Goal: Task Accomplishment & Management: Use online tool/utility

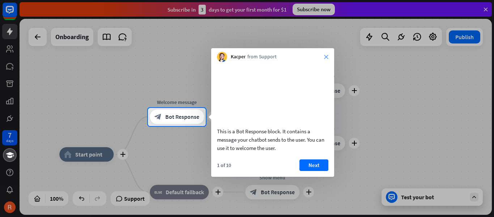
click at [328, 56] on icon "close" at bounding box center [326, 57] width 4 height 4
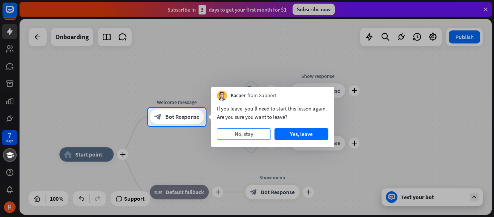
click at [256, 135] on button "No, stay" at bounding box center [244, 134] width 54 height 12
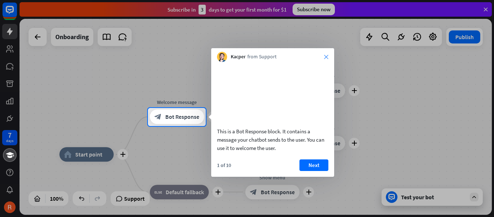
click at [325, 57] on div "Kacper from Support close" at bounding box center [272, 55] width 123 height 14
click at [325, 57] on icon "close" at bounding box center [326, 57] width 4 height 4
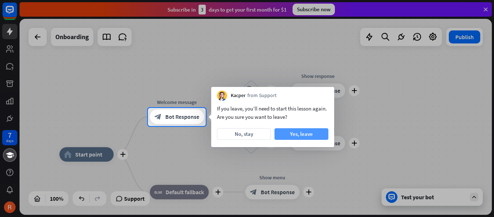
click at [297, 138] on button "Yes, leave" at bounding box center [301, 134] width 54 height 12
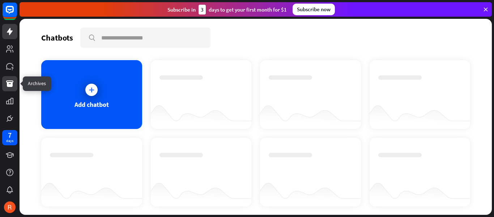
click at [12, 82] on icon at bounding box center [9, 83] width 7 height 7
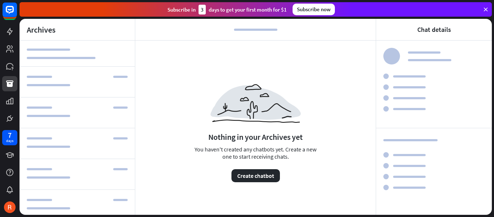
click at [485, 9] on icon at bounding box center [485, 9] width 7 height 7
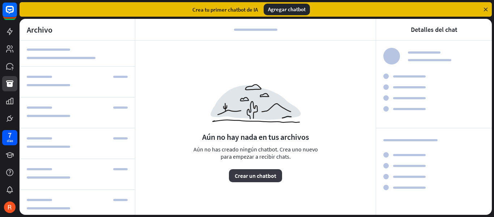
click at [261, 175] on font "Crear un chatbot" at bounding box center [256, 175] width 42 height 7
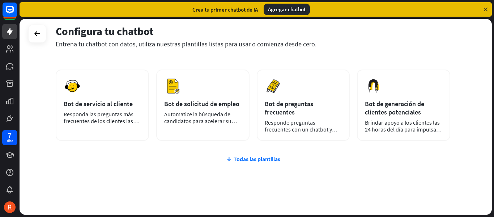
scroll to position [119, 0]
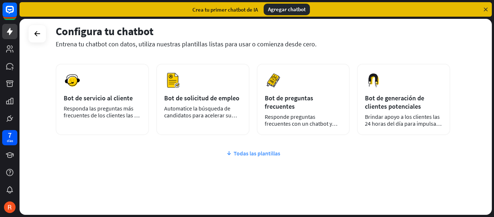
click at [276, 149] on font "Todas las plantillas" at bounding box center [257, 152] width 47 height 7
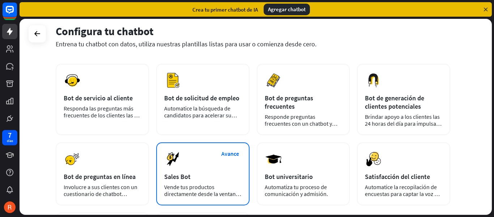
click at [195, 183] on font "Vende tus productos directamente desde la ventana de chat" at bounding box center [202, 193] width 77 height 21
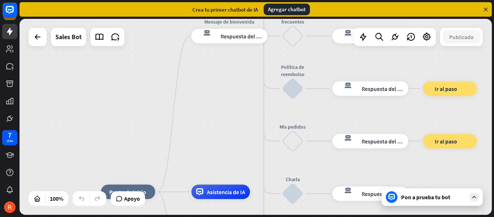
drag, startPoint x: 250, startPoint y: 62, endPoint x: 237, endPoint y: 137, distance: 76.0
click at [237, 137] on div "inicio_2 Punto de inicio Mensaje de bienvenida respuesta del bot de bloqueo Res…" at bounding box center [256, 117] width 472 height 196
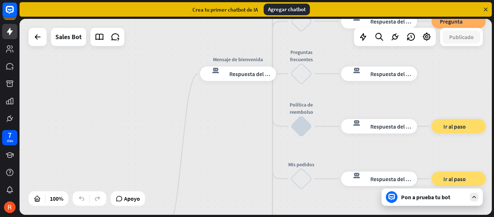
drag, startPoint x: 233, startPoint y: 82, endPoint x: 242, endPoint y: 121, distance: 39.7
click at [242, 121] on div "inicio_2 Punto de inicio Mensaje de bienvenida respuesta del bot de bloqueo Res…" at bounding box center [256, 117] width 472 height 196
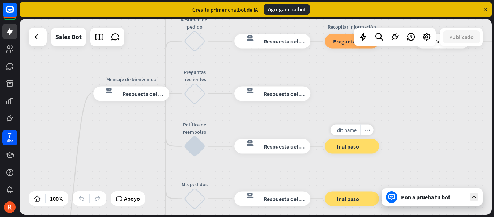
drag, startPoint x: 465, startPoint y: 104, endPoint x: 358, endPoint y: 123, distance: 109.4
click at [358, 123] on div "inicio_2 Punto de inicio Mensaje de bienvenida respuesta del bot de bloqueo Res…" at bounding box center [256, 117] width 472 height 196
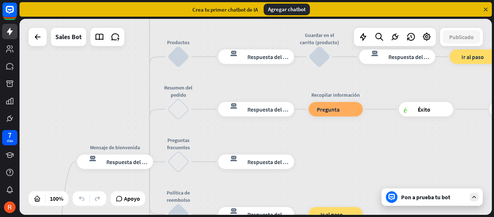
drag, startPoint x: 406, startPoint y: 90, endPoint x: 391, endPoint y: 158, distance: 69.3
click at [391, 158] on div "inicio_2 Punto de inicio Mensaje de bienvenida respuesta del bot de bloqueo Res…" at bounding box center [256, 117] width 472 height 196
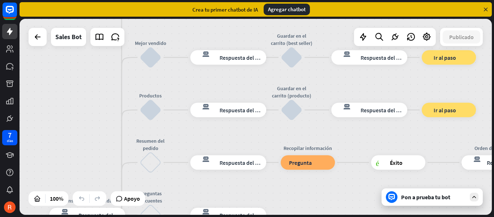
drag, startPoint x: 397, startPoint y: 78, endPoint x: 369, endPoint y: 132, distance: 61.1
click at [369, 117] on div "respuesta del bot de bloqueo Respuesta del bot" at bounding box center [369, 110] width 76 height 14
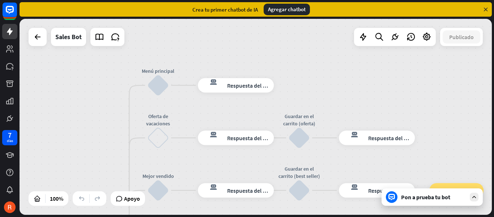
drag, startPoint x: 382, startPoint y: 76, endPoint x: 391, endPoint y: 222, distance: 147.1
click at [391, 216] on html "7 días cerca Ayuda del producto Pinitos Comience a usar ChatBot Centro de ayuda…" at bounding box center [247, 108] width 494 height 217
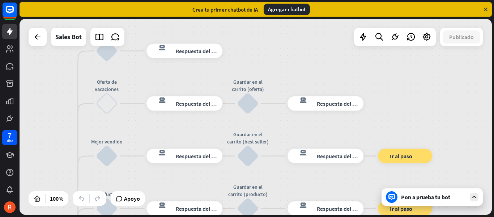
drag, startPoint x: 401, startPoint y: 82, endPoint x: 348, endPoint y: 32, distance: 72.1
click at [348, 32] on div "inicio_2 Punto de inicio Mensaje de bienvenida respuesta del bot de bloqueo Res…" at bounding box center [256, 117] width 472 height 196
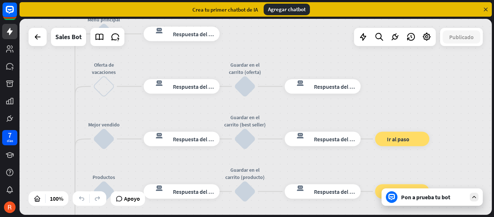
drag, startPoint x: 439, startPoint y: 78, endPoint x: 467, endPoint y: -30, distance: 112.3
click at [467, 0] on html "7 días cerca Ayuda del producto Pinitos Comience a usar ChatBot Centro de ayuda…" at bounding box center [247, 108] width 494 height 217
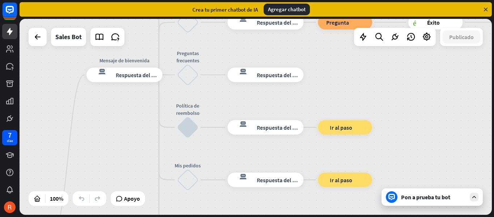
drag, startPoint x: 359, startPoint y: 127, endPoint x: 412, endPoint y: -4, distance: 141.4
click at [412, 0] on html "7 días cerca Ayuda del producto Pinitos Comience a usar ChatBot Centro de ayuda…" at bounding box center [247, 108] width 494 height 217
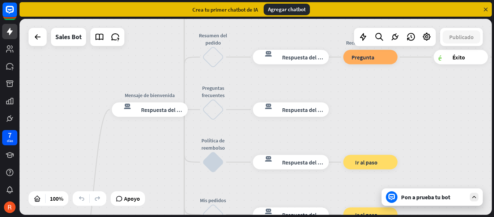
drag, startPoint x: 376, startPoint y: 83, endPoint x: 401, endPoint y: 119, distance: 44.1
click at [401, 119] on div "inicio_2 Punto de inicio Mensaje de bienvenida respuesta del bot de bloqueo Res…" at bounding box center [256, 117] width 472 height 196
click at [423, 200] on font "Pon a prueba tu bot" at bounding box center [425, 196] width 49 height 7
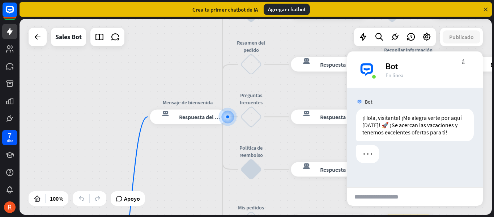
click at [390, 195] on input "text" at bounding box center [382, 196] width 71 height 18
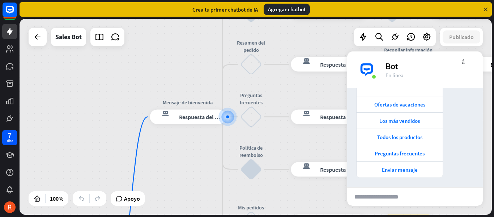
scroll to position [80, 0]
click at [408, 138] on font "Todos los productos" at bounding box center [399, 135] width 45 height 7
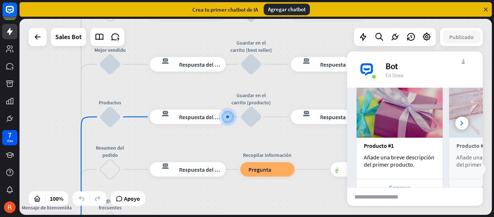
scroll to position [235, 0]
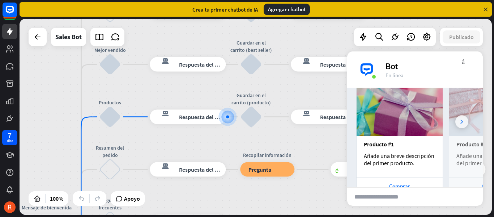
click at [460, 123] on icon at bounding box center [461, 121] width 3 height 4
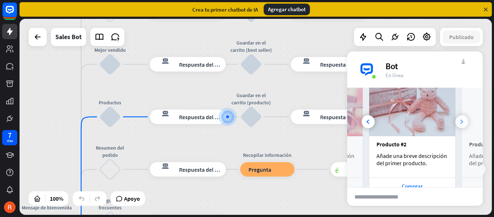
click at [460, 123] on icon at bounding box center [461, 121] width 3 height 4
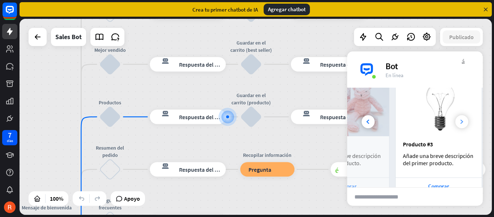
scroll to position [0, 160]
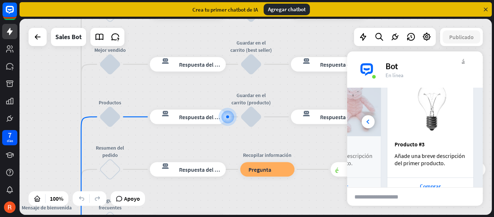
click at [457, 123] on img at bounding box center [430, 104] width 86 height 61
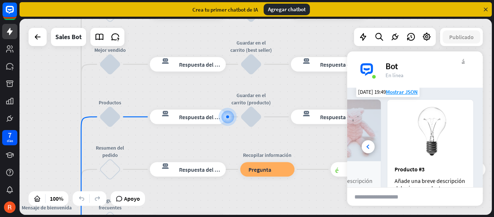
scroll to position [212, 0]
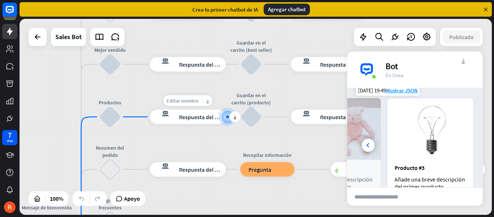
click at [193, 101] on font "Editar nombre" at bounding box center [183, 100] width 32 height 7
click at [209, 118] on font "Respuesta del bot" at bounding box center [201, 116] width 44 height 7
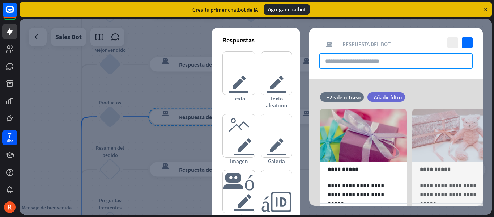
click at [357, 63] on input "text" at bounding box center [395, 61] width 153 height 16
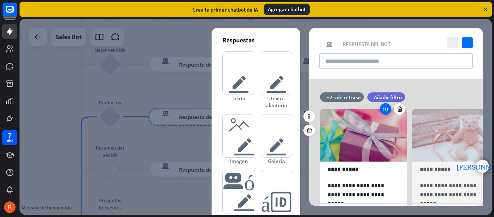
click at [386, 113] on div at bounding box center [386, 109] width 12 height 12
click at [484, 166] on font "punta [PERSON_NAME] derecha" at bounding box center [482, 166] width 51 height 7
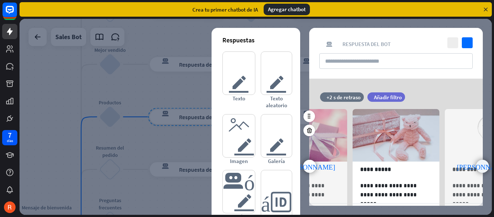
click at [484, 166] on font "punta [PERSON_NAME] derecha" at bounding box center [482, 166] width 51 height 7
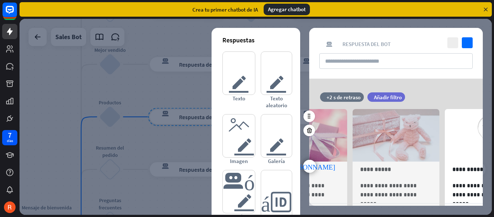
scroll to position [0, 152]
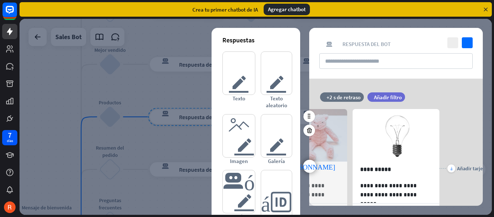
click at [484, 166] on div "**********" at bounding box center [396, 141] width 192 height 127
click at [281, 148] on font "tarjeta del editor" at bounding box center [276, 135] width 21 height 43
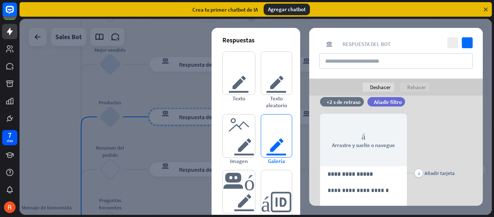
scroll to position [167, 0]
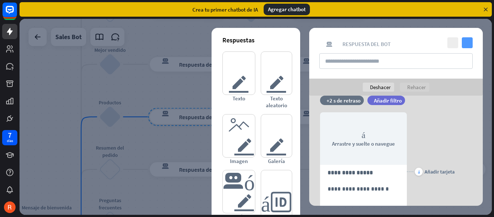
click at [466, 43] on icon "controlar" at bounding box center [467, 42] width 11 height 11
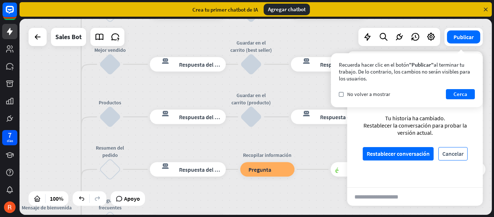
click at [449, 150] on font "Cancelar" at bounding box center [452, 153] width 21 height 7
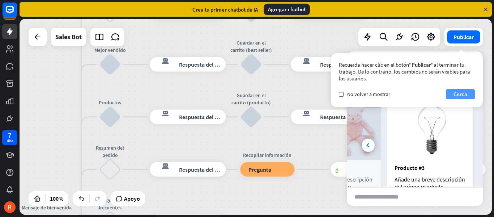
click at [457, 92] on font "Cerca" at bounding box center [460, 93] width 14 height 7
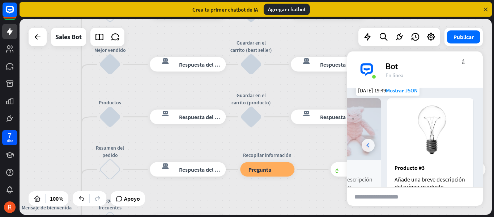
click at [367, 146] on icon at bounding box center [367, 145] width 3 height 4
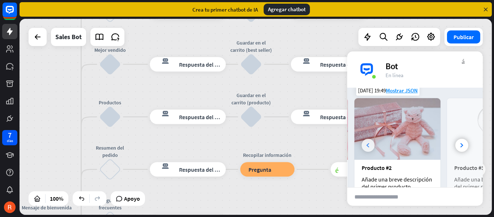
click at [367, 146] on icon at bounding box center [367, 145] width 3 height 4
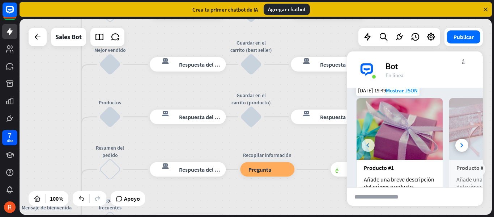
click at [367, 146] on icon at bounding box center [367, 145] width 3 height 4
click at [323, 72] on div "Editar nombre más_amarillo más respuesta del bot de bloqueo Respuesta del bot" at bounding box center [329, 64] width 76 height 14
click at [11, 118] on icon at bounding box center [9, 118] width 5 height 5
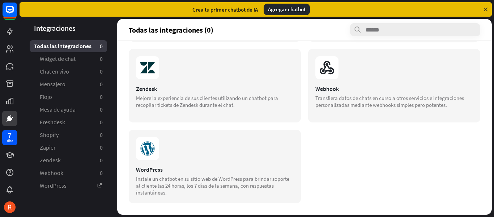
scroll to position [316, 0]
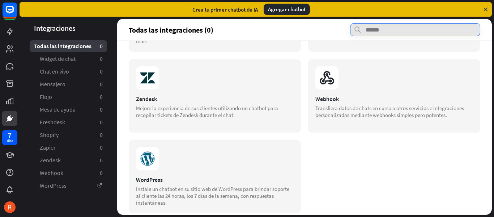
click at [375, 31] on input "text" at bounding box center [415, 29] width 130 height 13
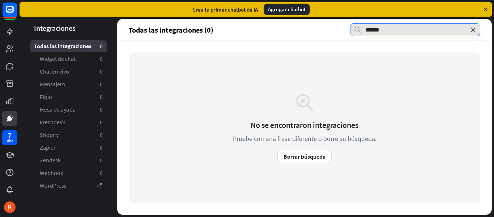
type input "******"
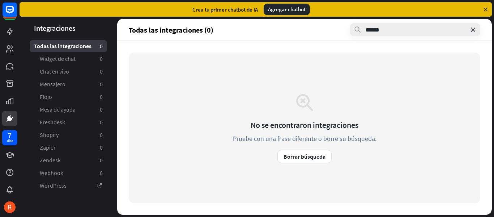
click at [474, 30] on icon at bounding box center [472, 29] width 7 height 7
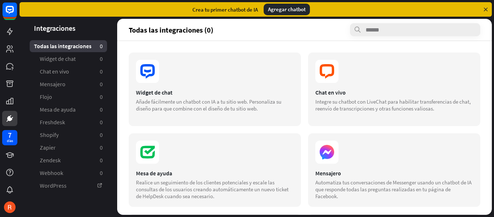
click at [97, 23] on header "Integraciones" at bounding box center [69, 28] width 98 height 10
click at [12, 118] on icon at bounding box center [12, 118] width 2 height 2
click at [486, 10] on icon at bounding box center [485, 9] width 7 height 7
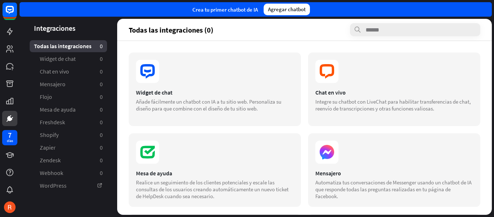
click at [98, 26] on header "Integraciones" at bounding box center [69, 28] width 98 height 10
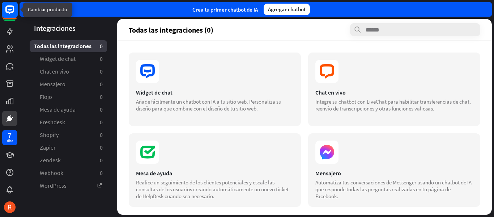
click at [9, 14] on icon at bounding box center [9, 9] width 9 height 9
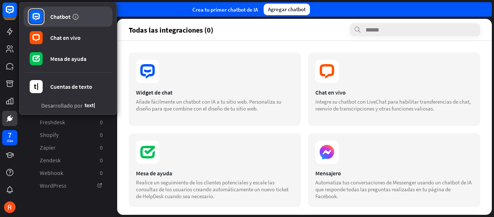
click at [47, 16] on link "Chatbot" at bounding box center [68, 17] width 89 height 20
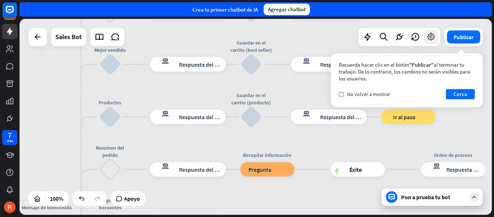
click at [432, 38] on icon at bounding box center [430, 36] width 9 height 9
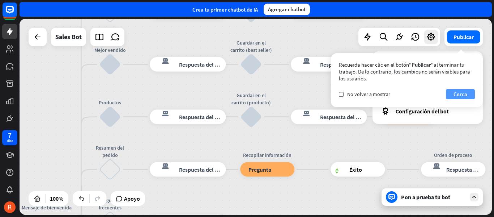
click at [456, 93] on font "Cerca" at bounding box center [460, 93] width 14 height 7
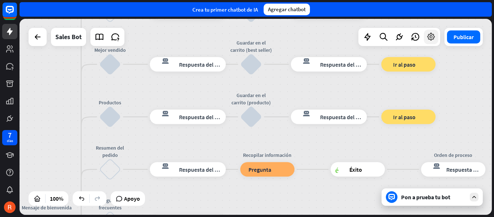
click at [432, 40] on icon at bounding box center [430, 36] width 9 height 9
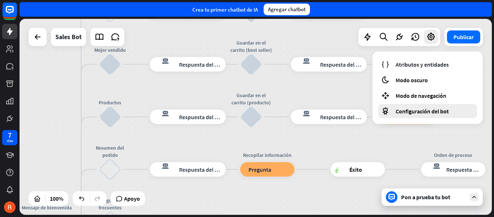
click at [410, 115] on div "Configuración del bot" at bounding box center [427, 111] width 99 height 14
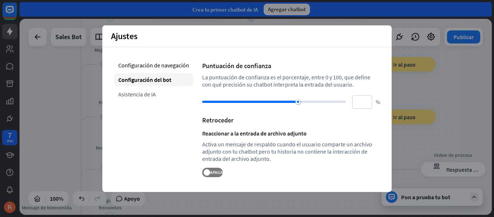
click at [152, 93] on font "Asistencia de IA" at bounding box center [137, 93] width 38 height 7
type input "**"
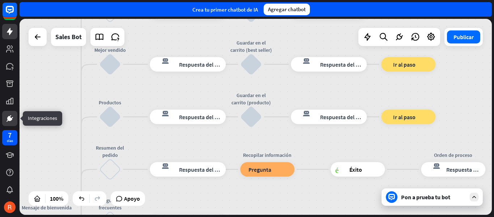
click at [8, 119] on icon at bounding box center [9, 118] width 5 height 5
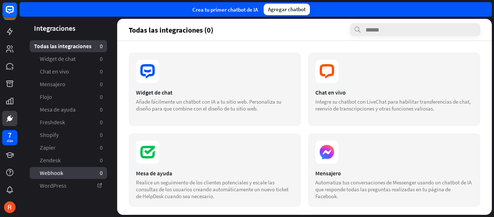
click at [59, 171] on font "Webhook" at bounding box center [52, 172] width 24 height 7
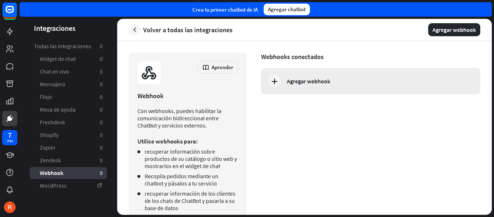
click at [305, 83] on font "Agregar webhook" at bounding box center [308, 80] width 43 height 7
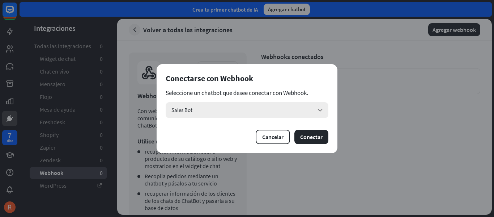
click at [319, 111] on icon "flecha_abajo" at bounding box center [320, 110] width 8 height 8
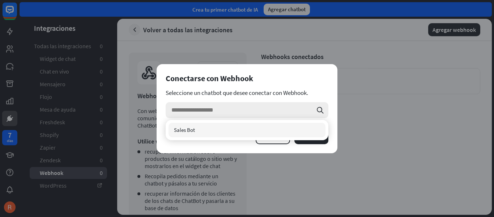
click at [319, 111] on icon "flecha_abajo" at bounding box center [320, 110] width 8 height 8
click at [264, 133] on div "Sales Bot comprobado" at bounding box center [247, 130] width 157 height 14
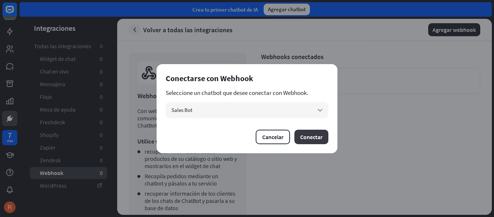
click at [309, 136] on font "Conectar" at bounding box center [311, 136] width 22 height 7
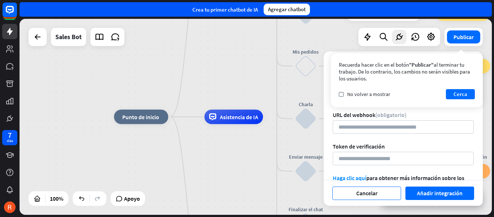
click at [370, 194] on font "Cancelar" at bounding box center [366, 192] width 21 height 7
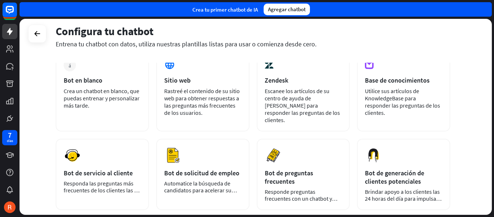
scroll to position [45, 0]
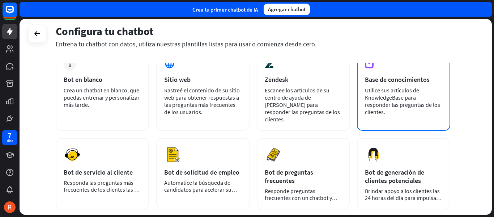
click at [406, 93] on font "Utilice sus artículos de KnowledgeBase para responder las preguntas de los clie…" at bounding box center [402, 100] width 75 height 29
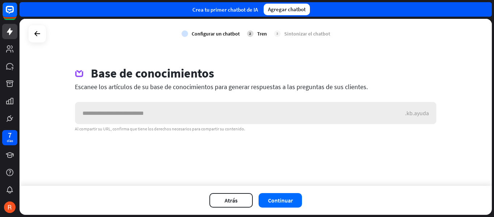
click at [165, 117] on input "text" at bounding box center [240, 113] width 330 height 22
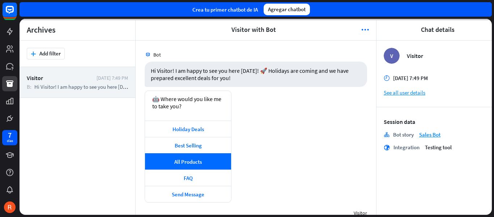
scroll to position [171, 0]
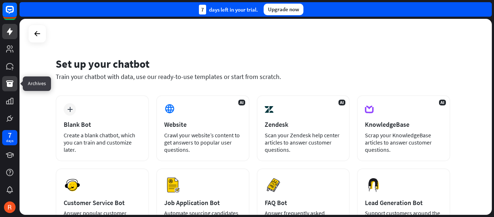
click at [12, 81] on icon at bounding box center [9, 83] width 7 height 7
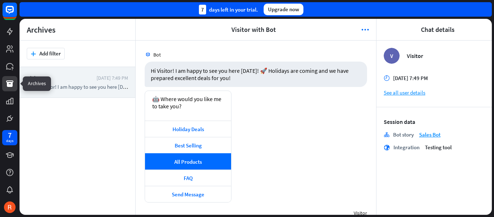
scroll to position [171, 0]
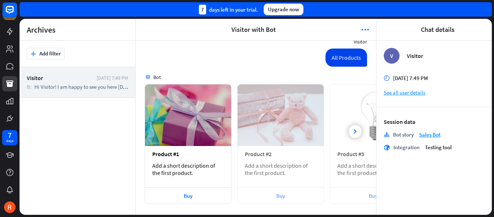
click at [288, 12] on div "Upgrade now" at bounding box center [284, 10] width 40 height 12
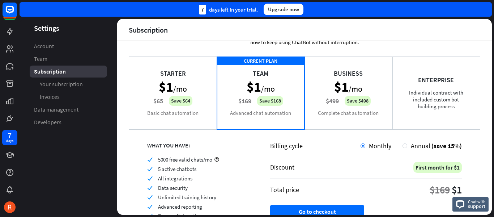
scroll to position [89, 0]
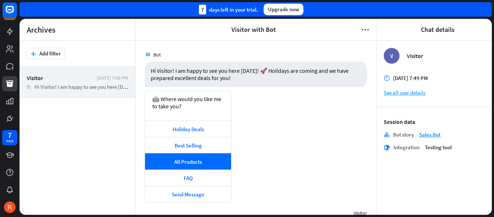
scroll to position [171, 0]
